Goal: Information Seeking & Learning: Understand process/instructions

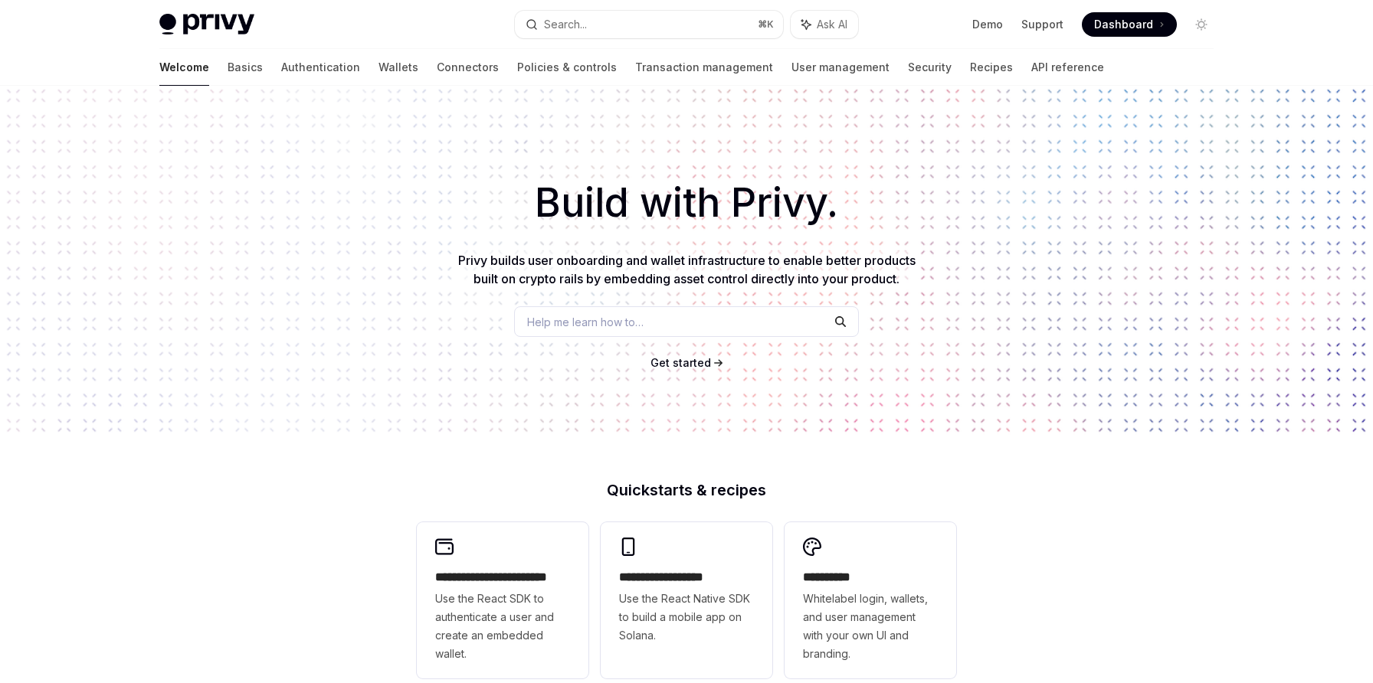
scroll to position [447, 0]
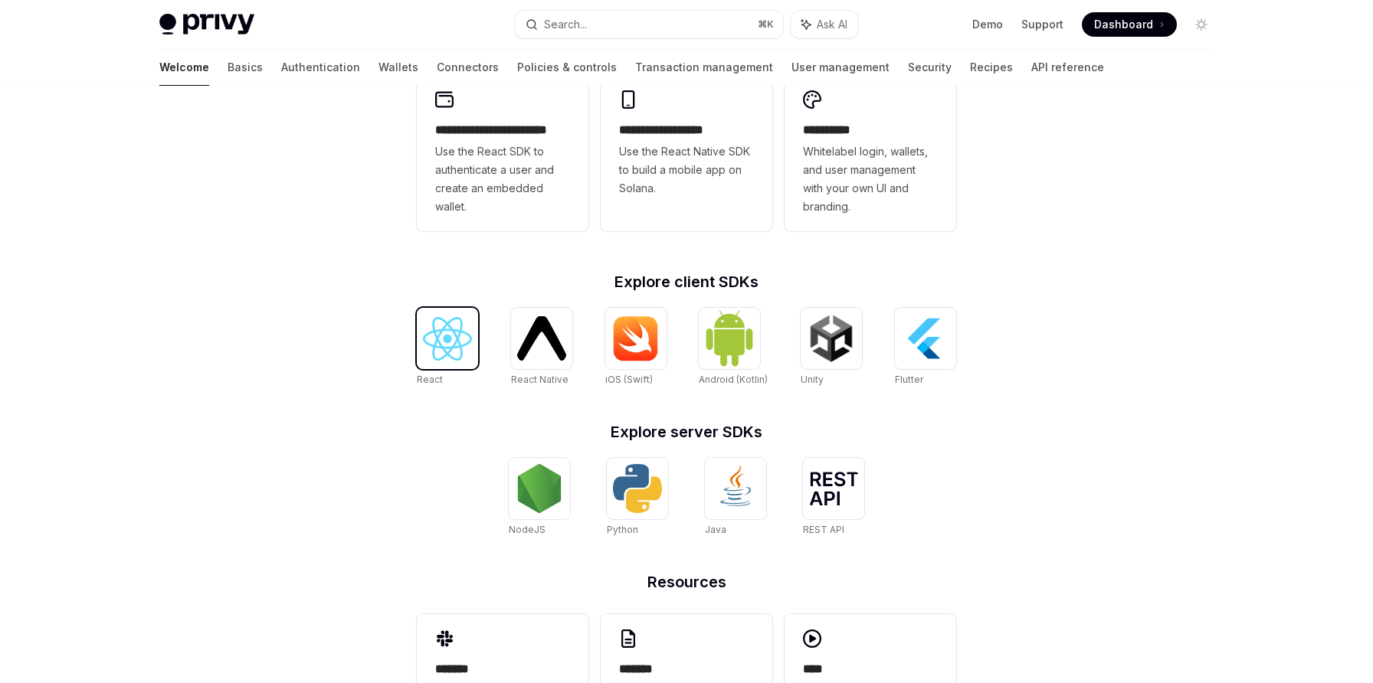
click at [464, 358] on img at bounding box center [447, 339] width 49 height 44
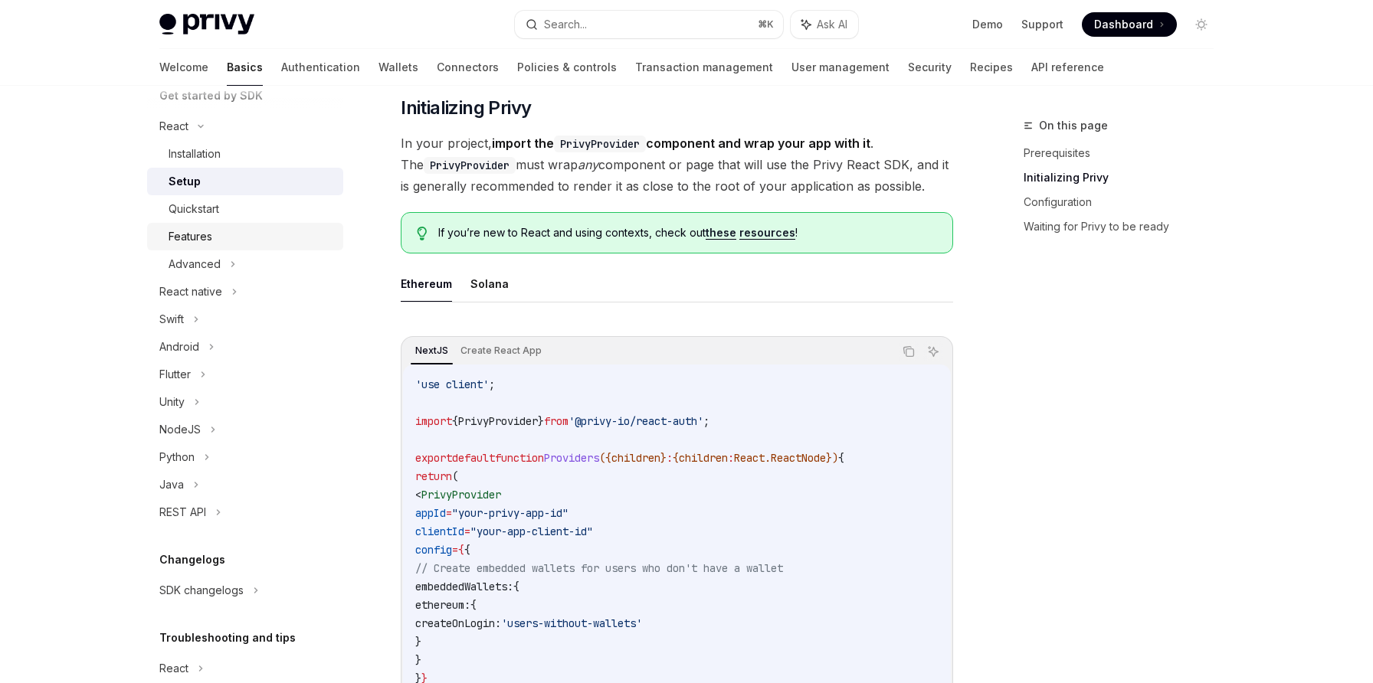
scroll to position [181, 0]
click at [241, 166] on div "Installation" at bounding box center [251, 158] width 165 height 18
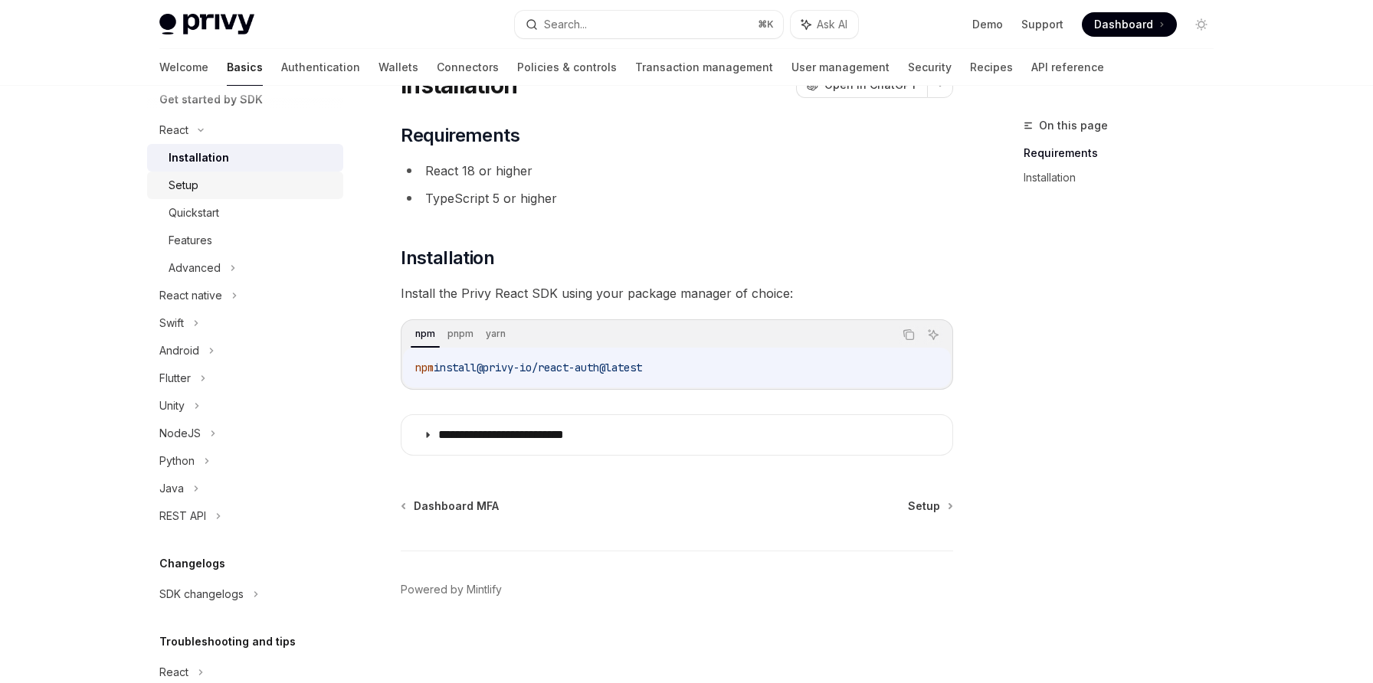
click at [223, 189] on div "Setup" at bounding box center [251, 185] width 165 height 18
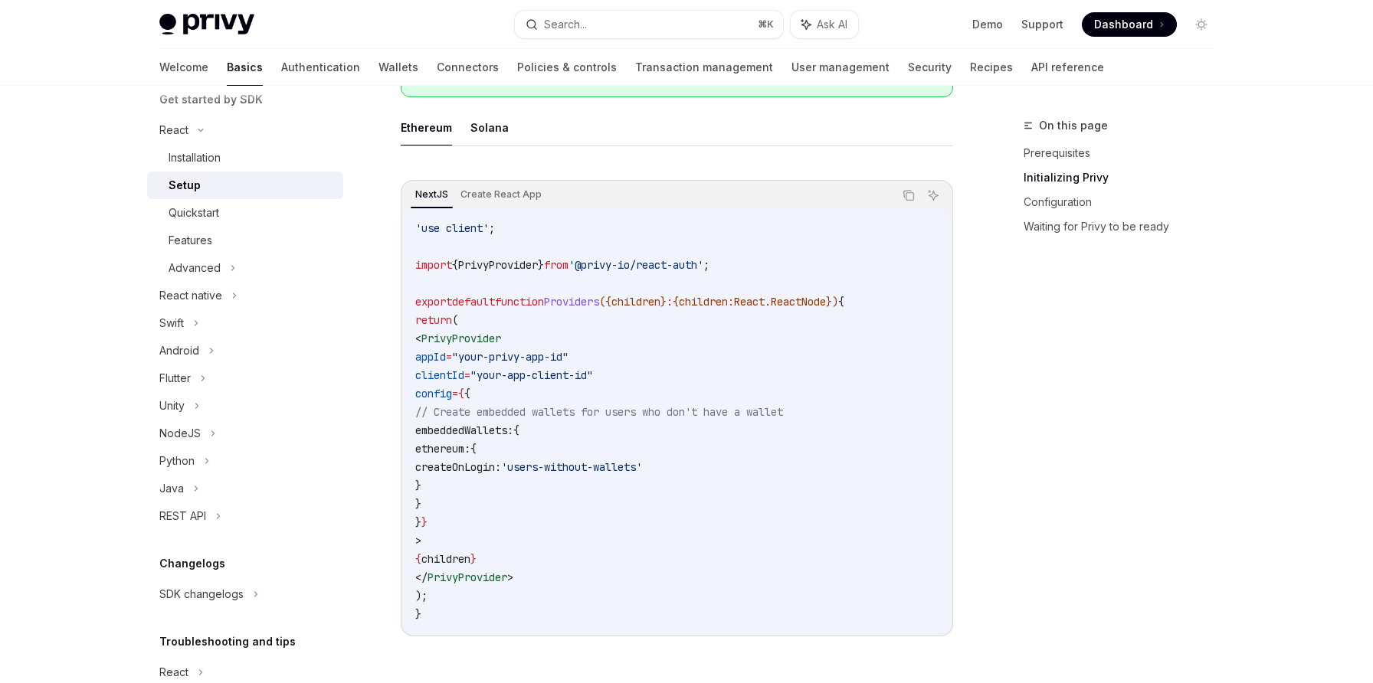
scroll to position [439, 0]
drag, startPoint x: 732, startPoint y: 266, endPoint x: 604, endPoint y: 270, distance: 128.8
click at [604, 270] on span "'@privy-io/react-auth'" at bounding box center [635, 268] width 135 height 14
copy span "@privy-io/react-auth"
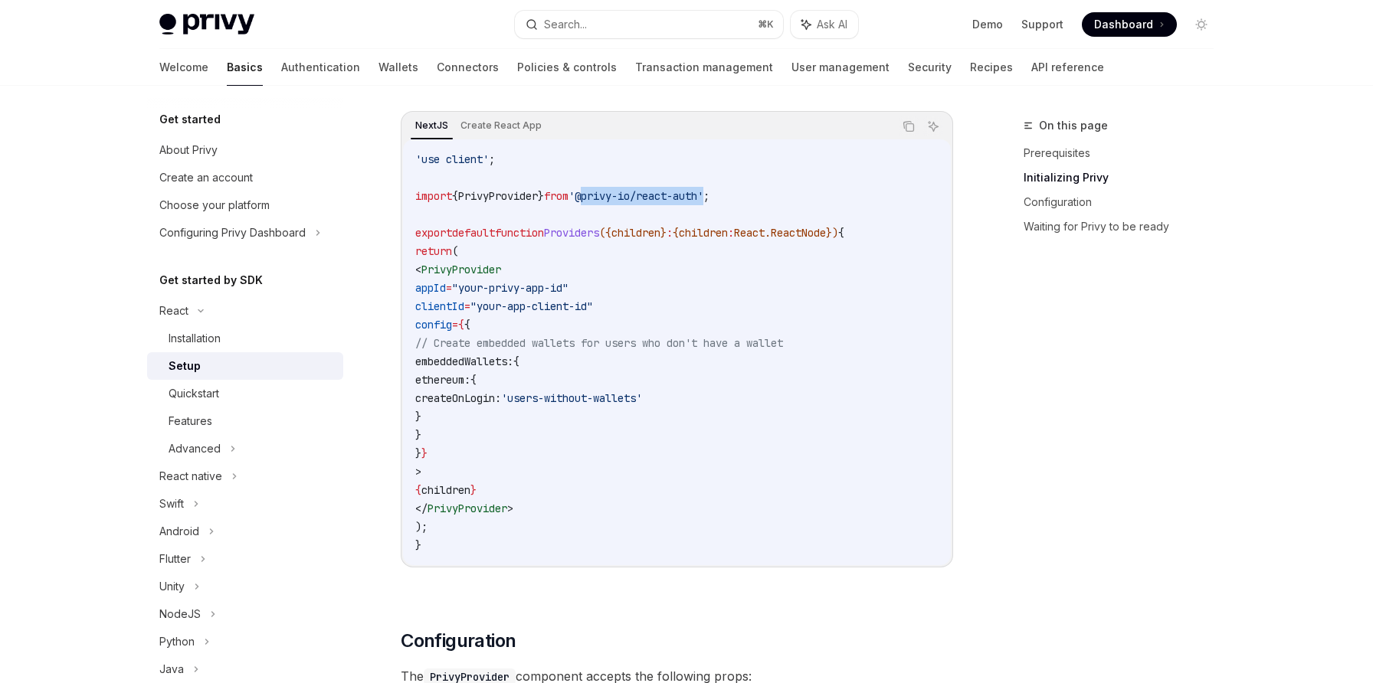
scroll to position [356, 0]
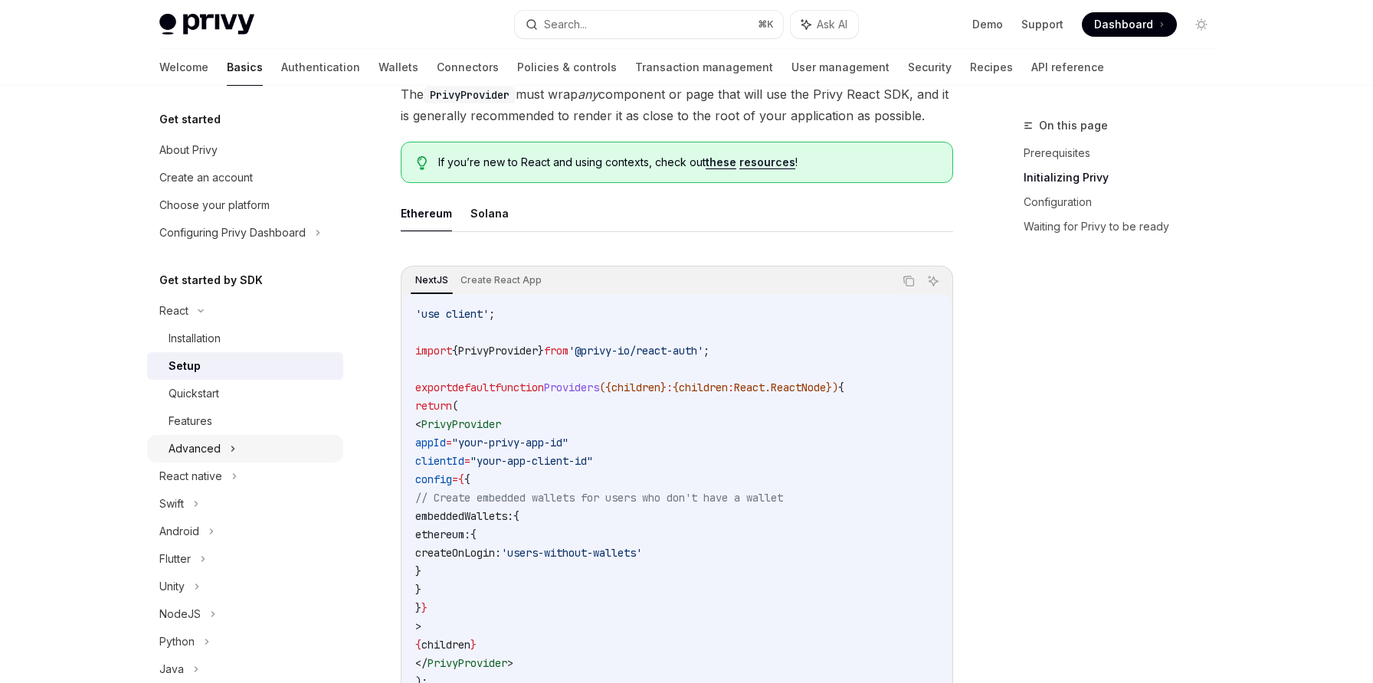
click at [247, 449] on div "Advanced" at bounding box center [245, 449] width 196 height 28
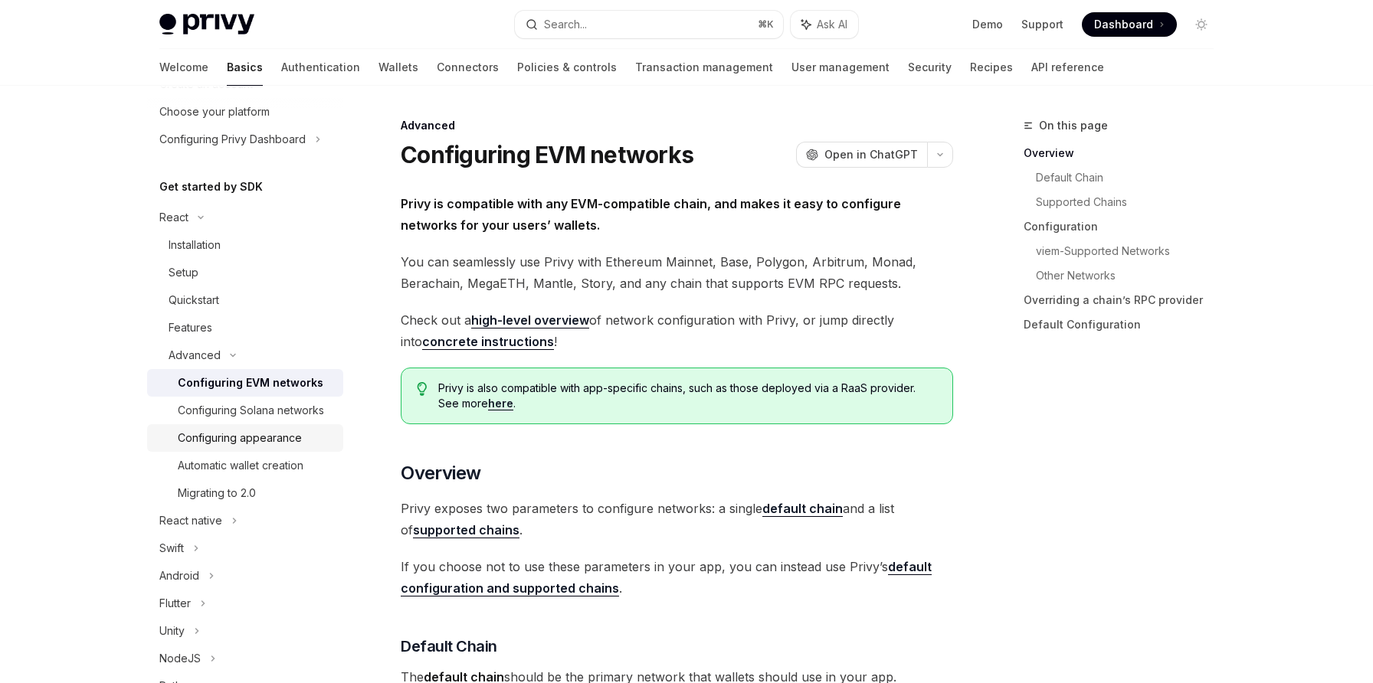
scroll to position [95, 0]
click at [288, 474] on link "Automatic wallet creation" at bounding box center [245, 464] width 196 height 28
type textarea "*"
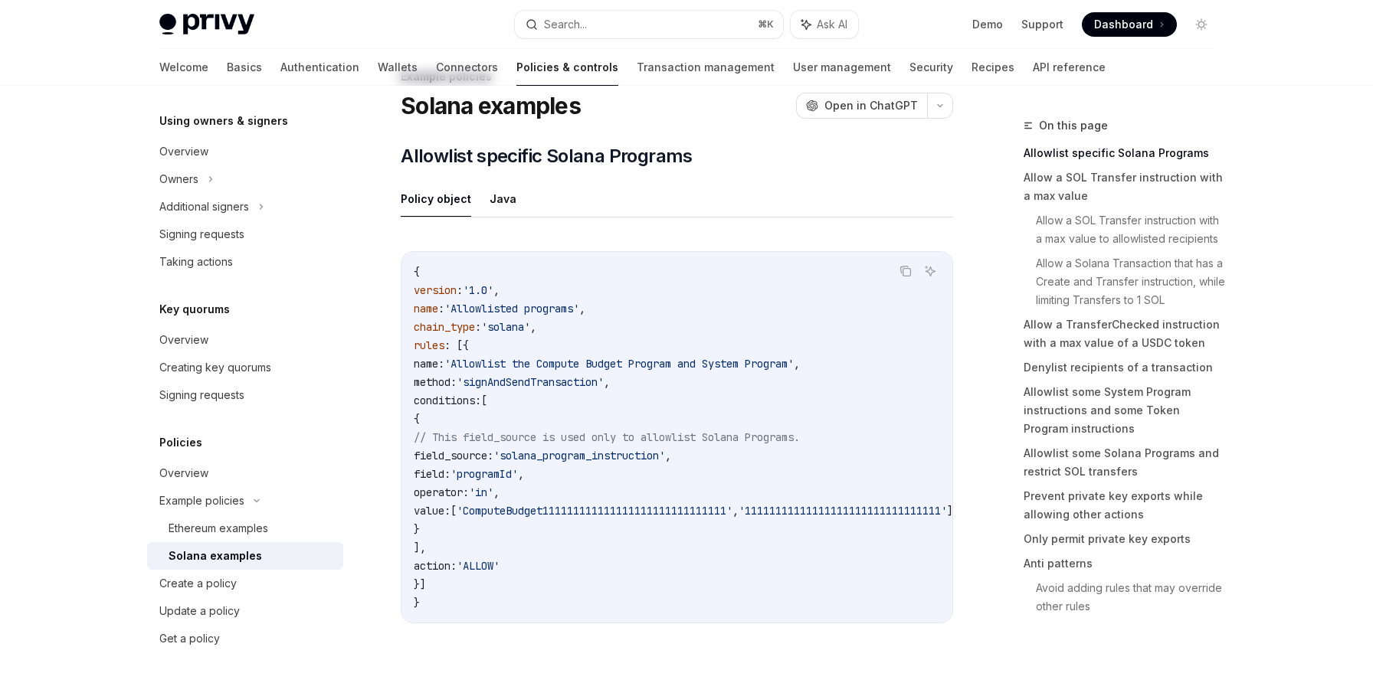
scroll to position [13, 0]
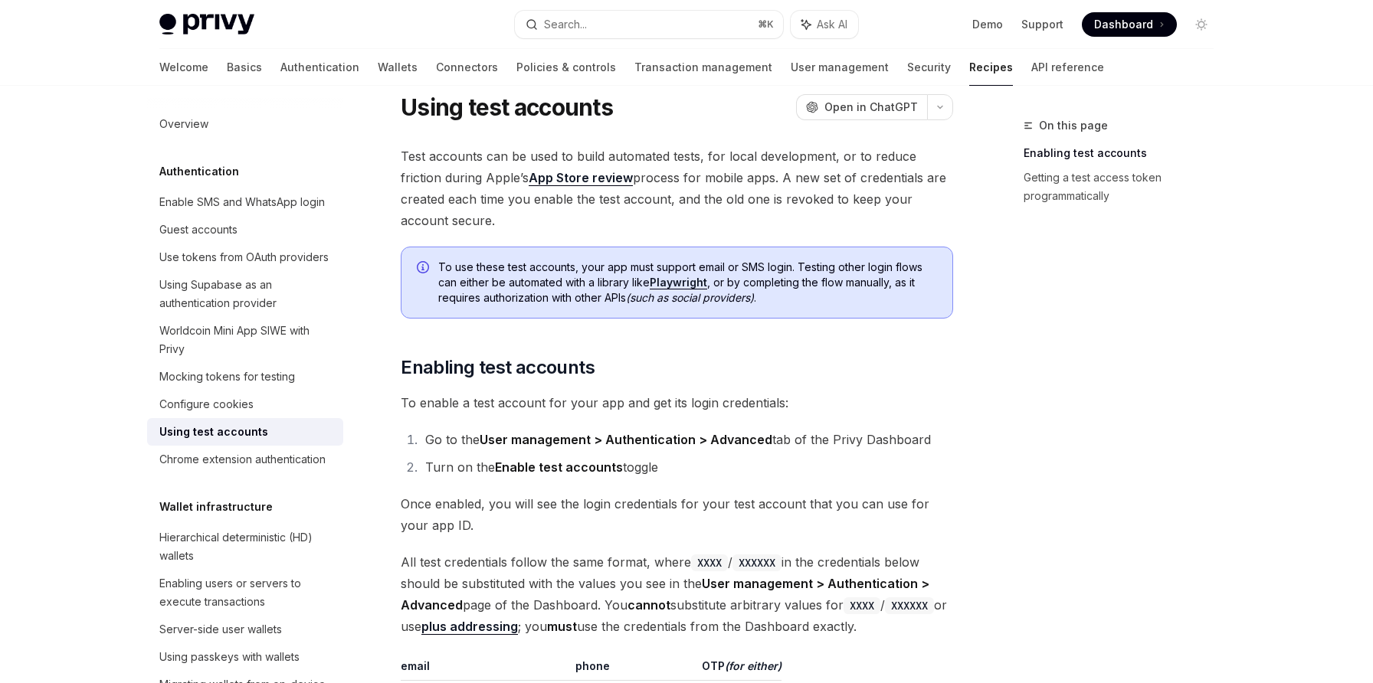
scroll to position [47, 0]
